Goal: Navigation & Orientation: Find specific page/section

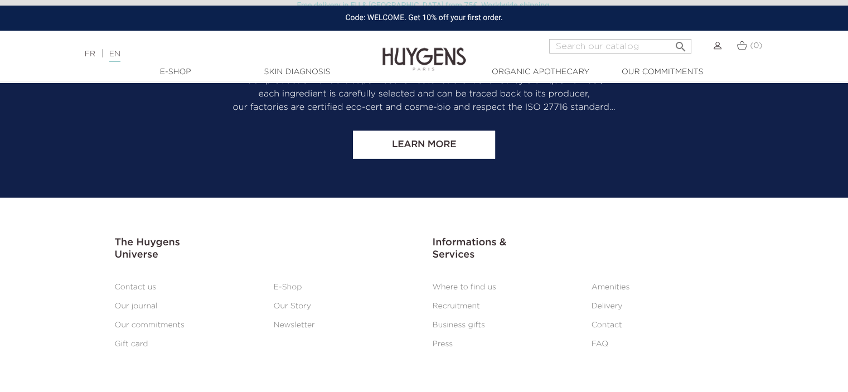
scroll to position [2559, 0]
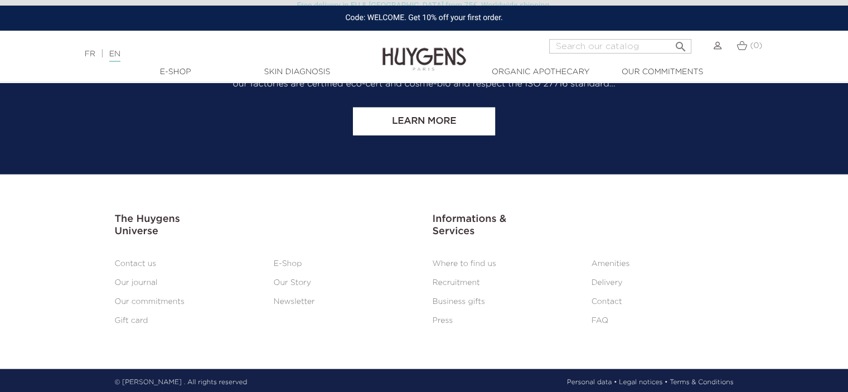
click at [473, 261] on link "Where to find us" at bounding box center [465, 264] width 64 height 8
click at [285, 263] on link "E-Shop" at bounding box center [288, 264] width 28 height 8
click at [290, 279] on link "Our Story" at bounding box center [292, 283] width 37 height 8
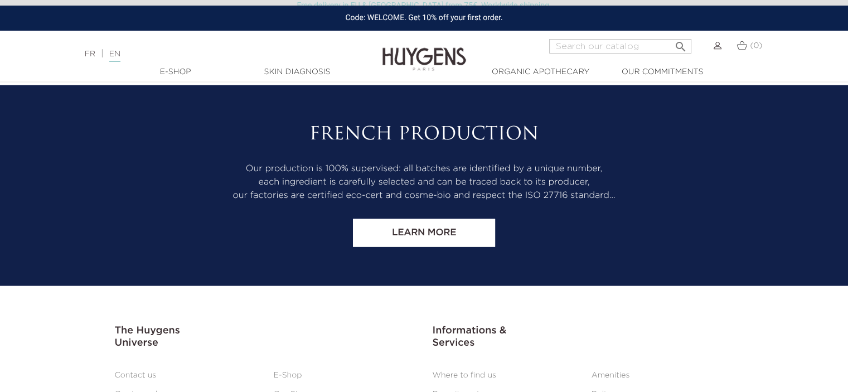
click at [129, 372] on link "Contact us" at bounding box center [136, 375] width 42 height 8
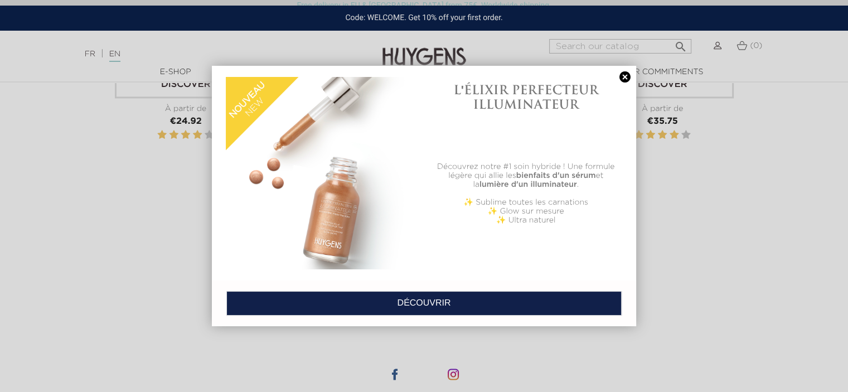
scroll to position [1835, 0]
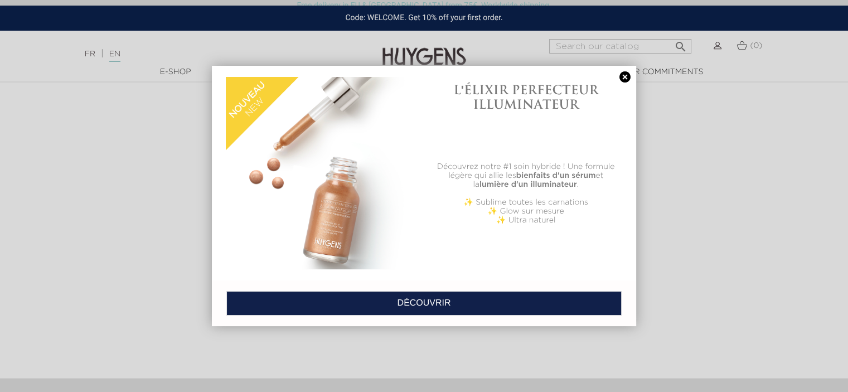
click at [629, 73] on link at bounding box center [625, 77] width 16 height 12
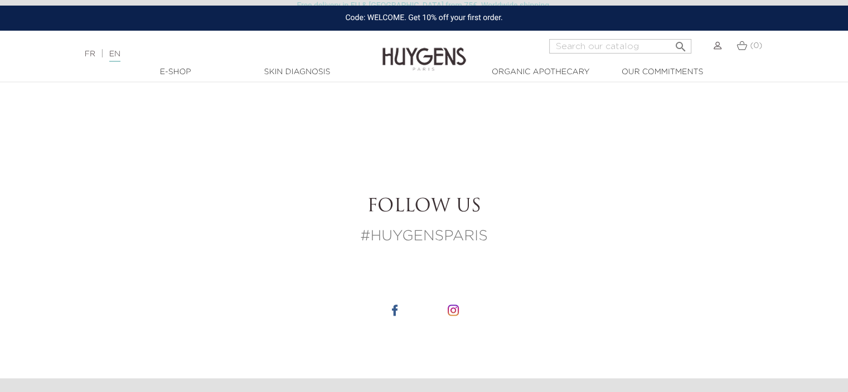
click at [458, 303] on link at bounding box center [453, 309] width 11 height 13
drag, startPoint x: 393, startPoint y: 310, endPoint x: 389, endPoint y: 289, distance: 21.0
click at [392, 310] on img at bounding box center [394, 309] width 11 height 11
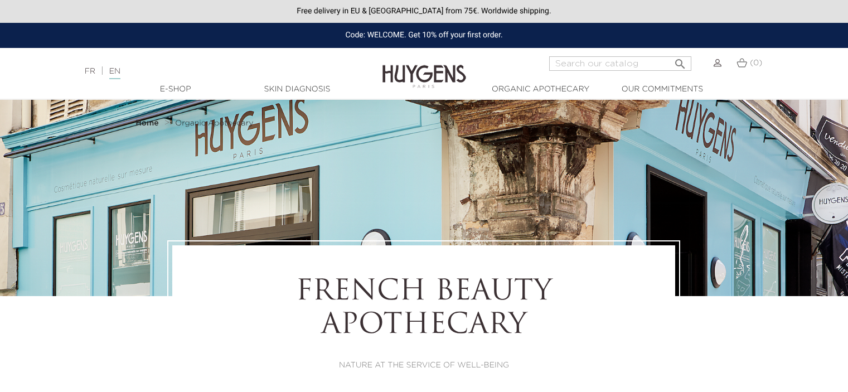
select select "FR"
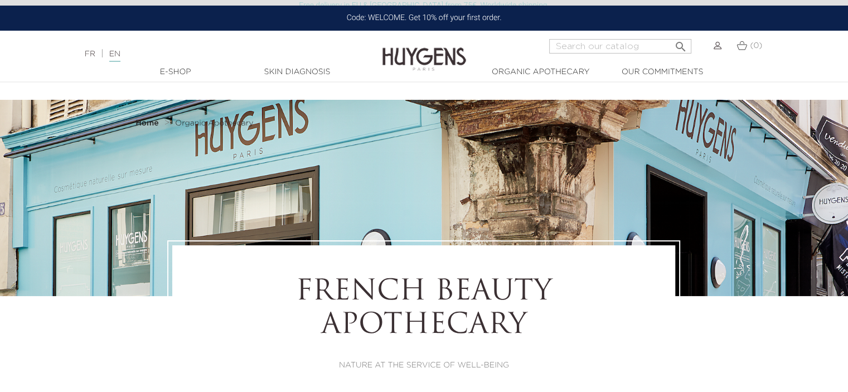
scroll to position [6150, 0]
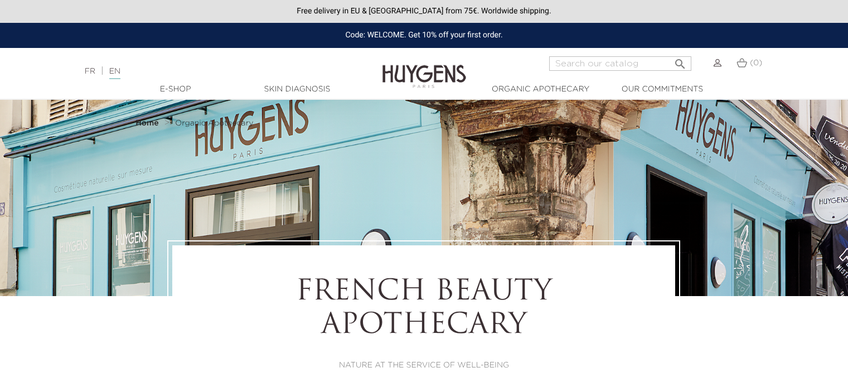
select select "FR"
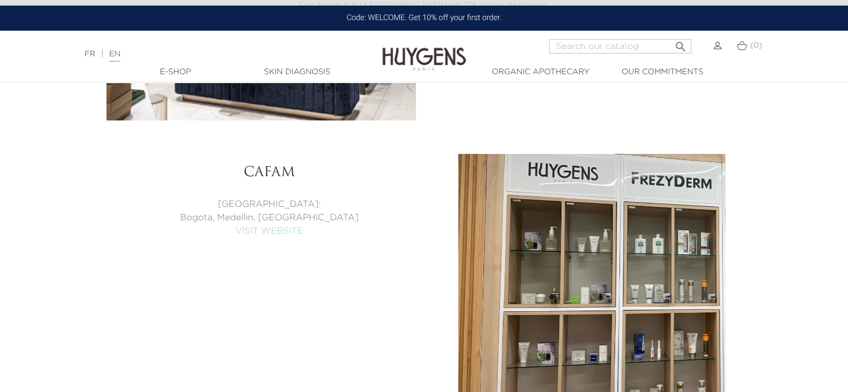
scroll to position [4292, 0]
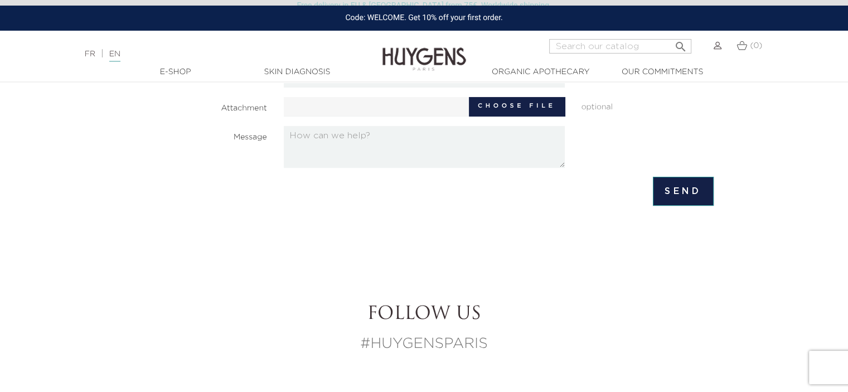
scroll to position [263, 0]
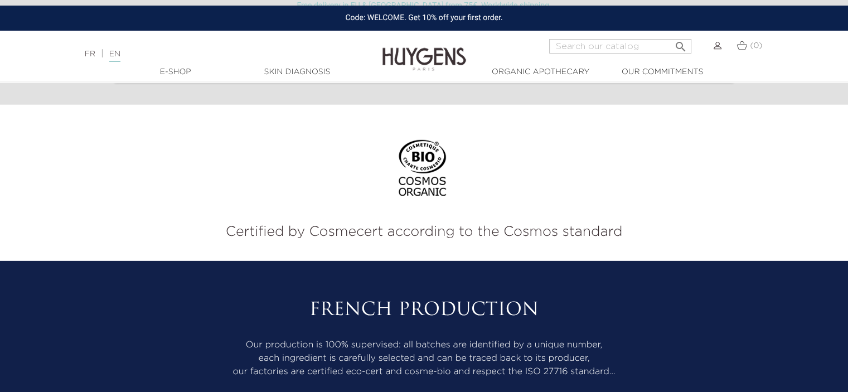
scroll to position [3512, 0]
